Goal: Transaction & Acquisition: Purchase product/service

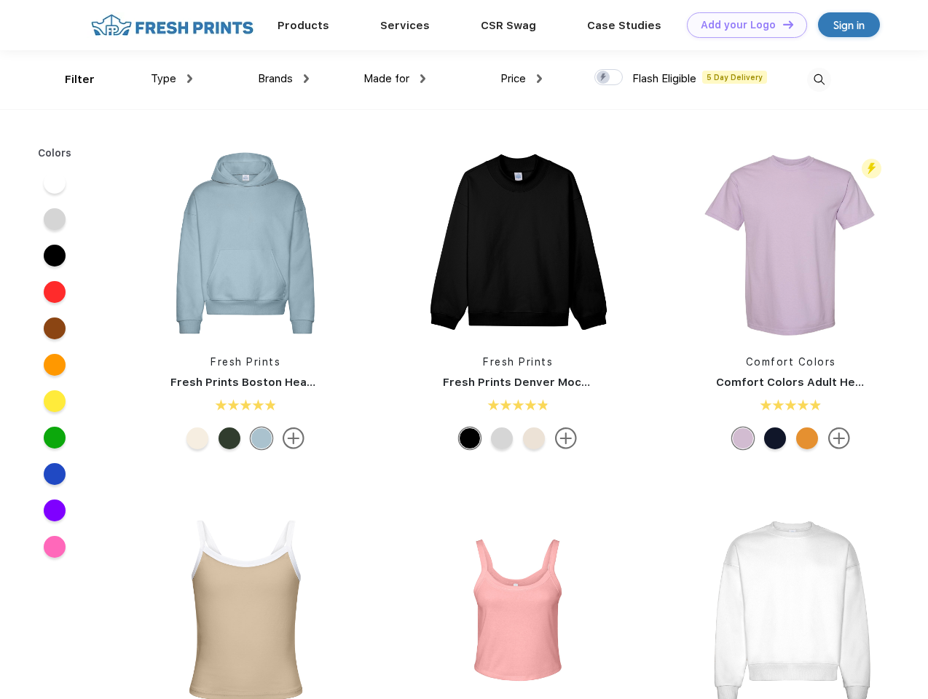
scroll to position [1, 0]
click at [742, 25] on link "Add your Logo Design Tool" at bounding box center [747, 24] width 120 height 25
click at [0, 0] on div "Design Tool" at bounding box center [0, 0] width 0 height 0
click at [782, 24] on link "Add your Logo Design Tool" at bounding box center [747, 24] width 120 height 25
click at [70, 79] on div "Filter" at bounding box center [80, 79] width 30 height 17
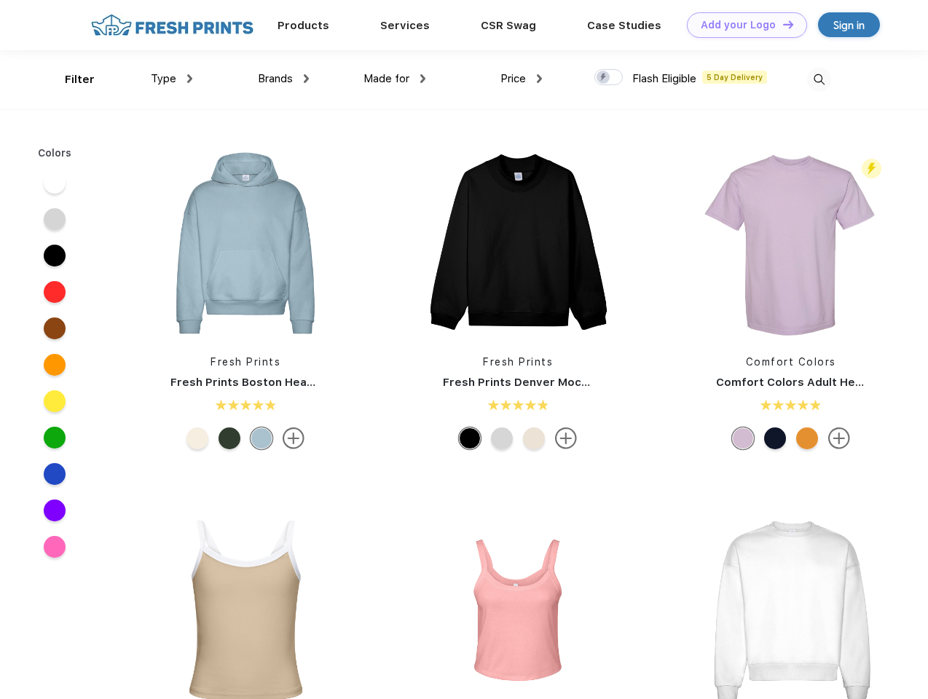
click at [172, 79] on span "Type" at bounding box center [163, 78] width 25 height 13
click at [283, 79] on span "Brands" at bounding box center [275, 78] width 35 height 13
click at [395, 79] on span "Made for" at bounding box center [386, 78] width 46 height 13
click at [522, 79] on span "Price" at bounding box center [512, 78] width 25 height 13
click at [609, 78] on div at bounding box center [608, 77] width 28 height 16
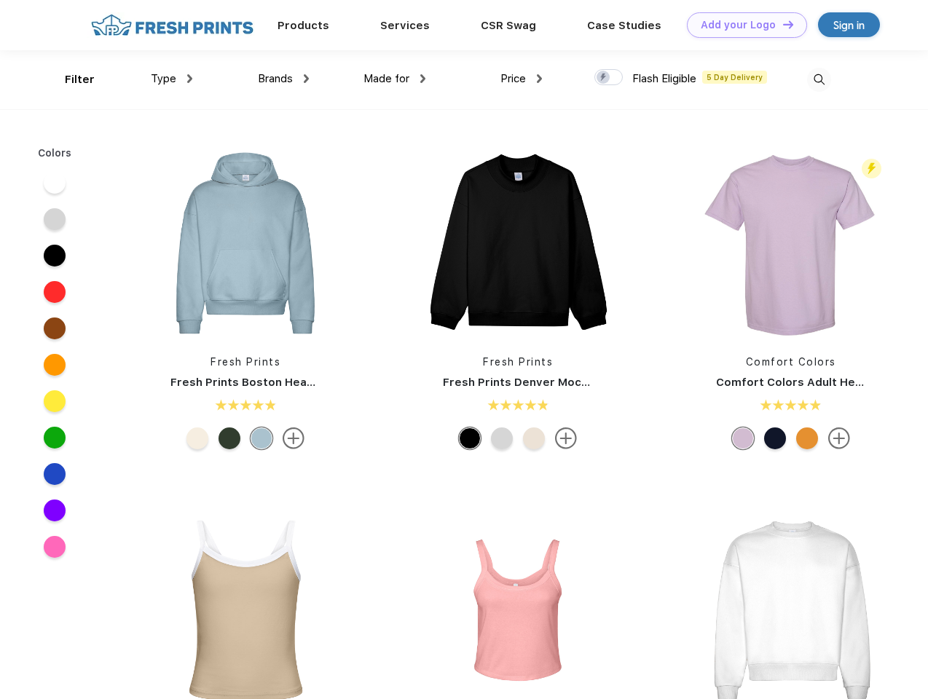
click at [604, 78] on input "checkbox" at bounding box center [598, 72] width 9 height 9
click at [819, 79] on img at bounding box center [819, 80] width 24 height 24
